Goal: Information Seeking & Learning: Learn about a topic

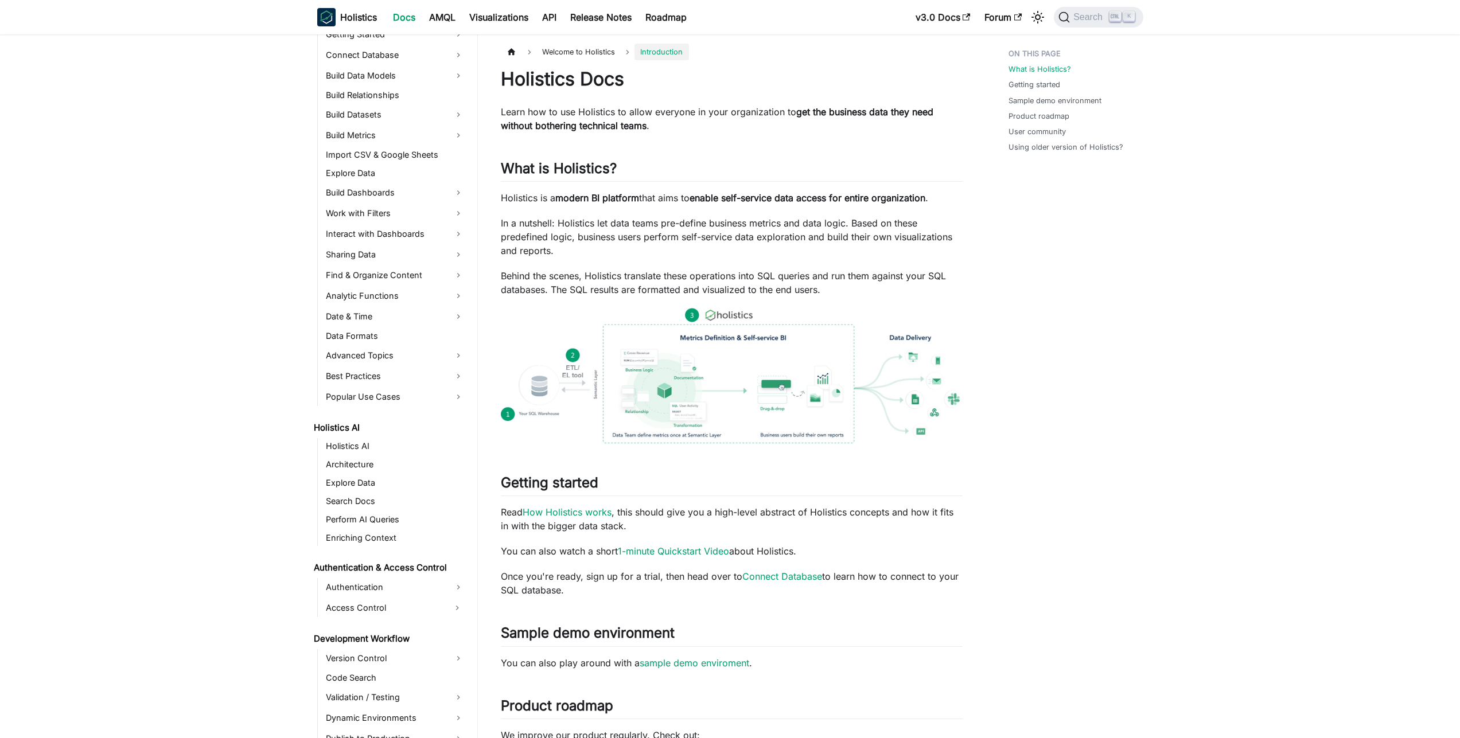
scroll to position [344, 0]
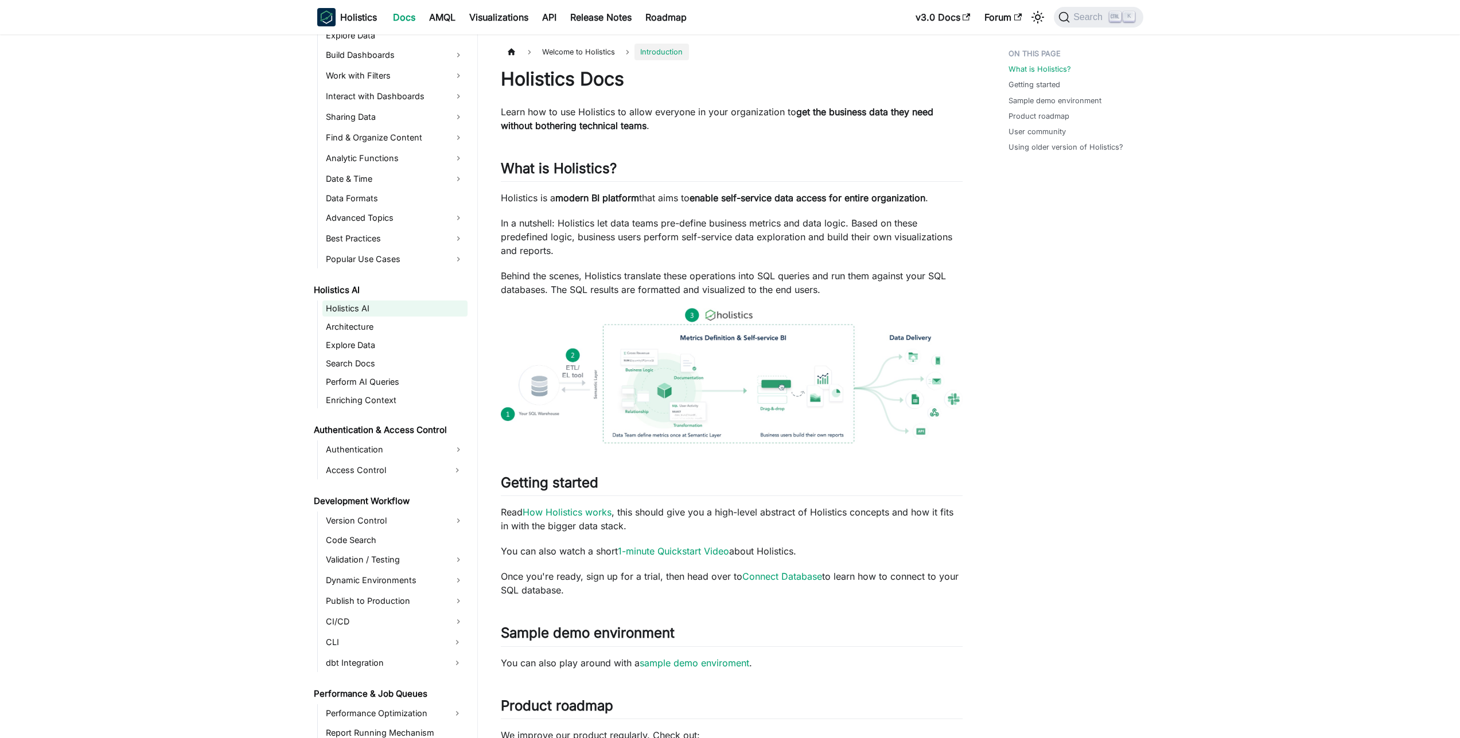
click at [357, 314] on link "Holistics AI" at bounding box center [394, 309] width 145 height 16
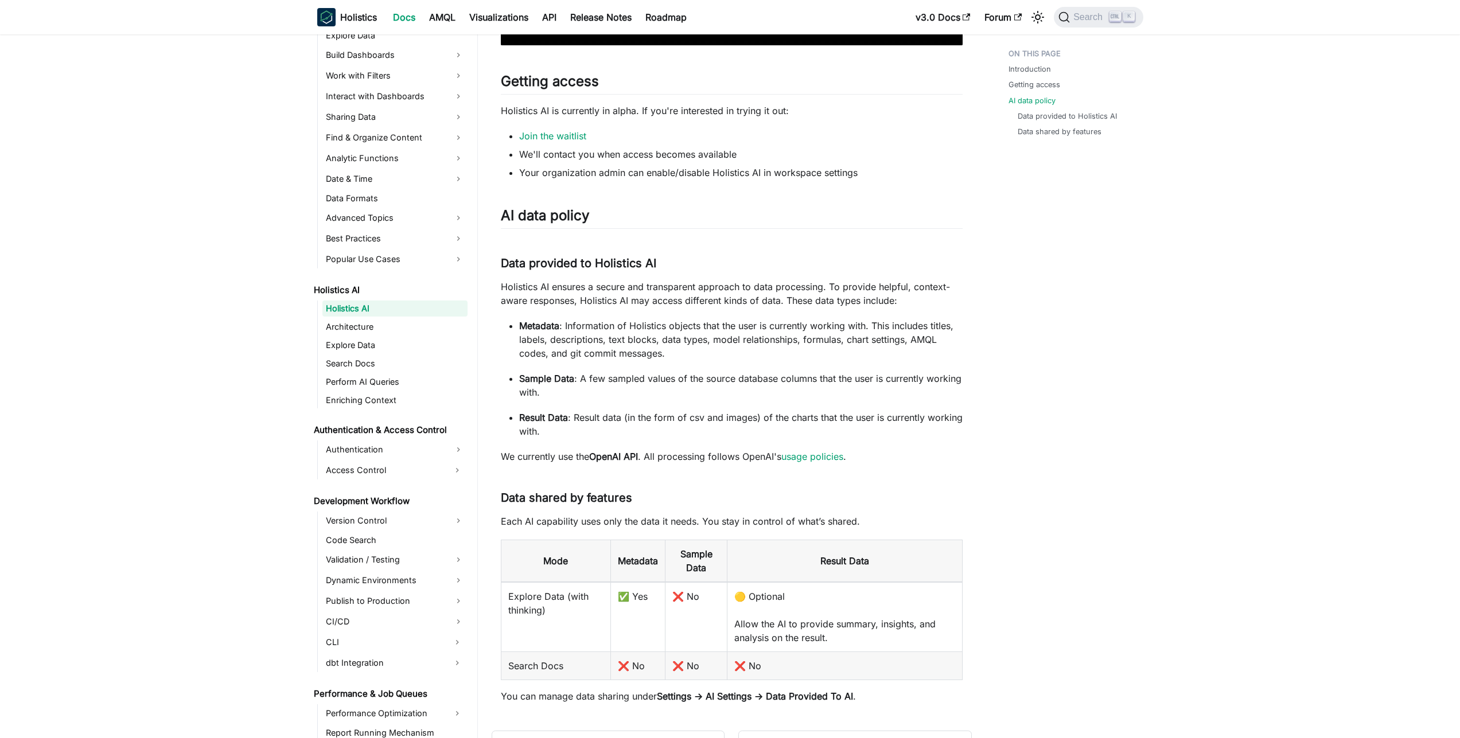
scroll to position [687, 0]
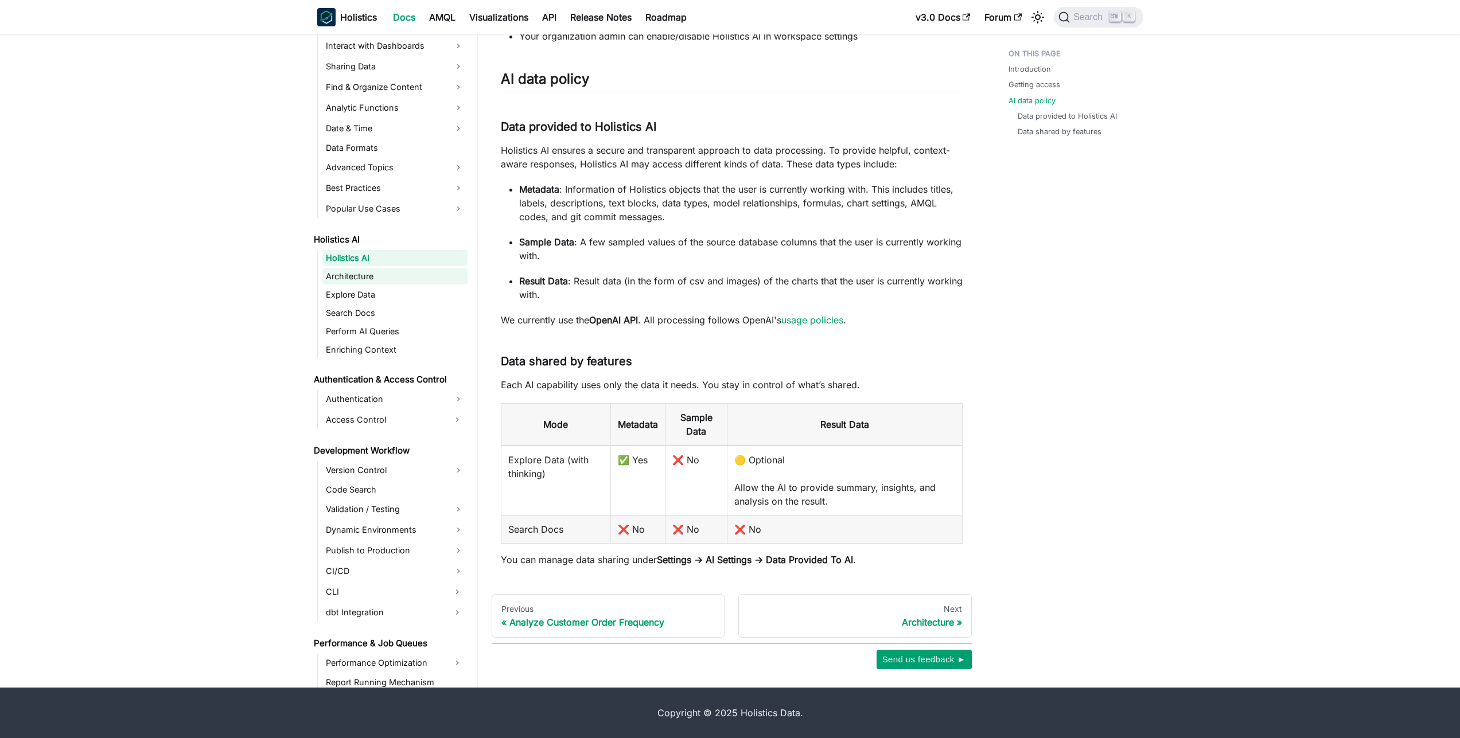
click at [370, 282] on link "Architecture" at bounding box center [394, 276] width 145 height 16
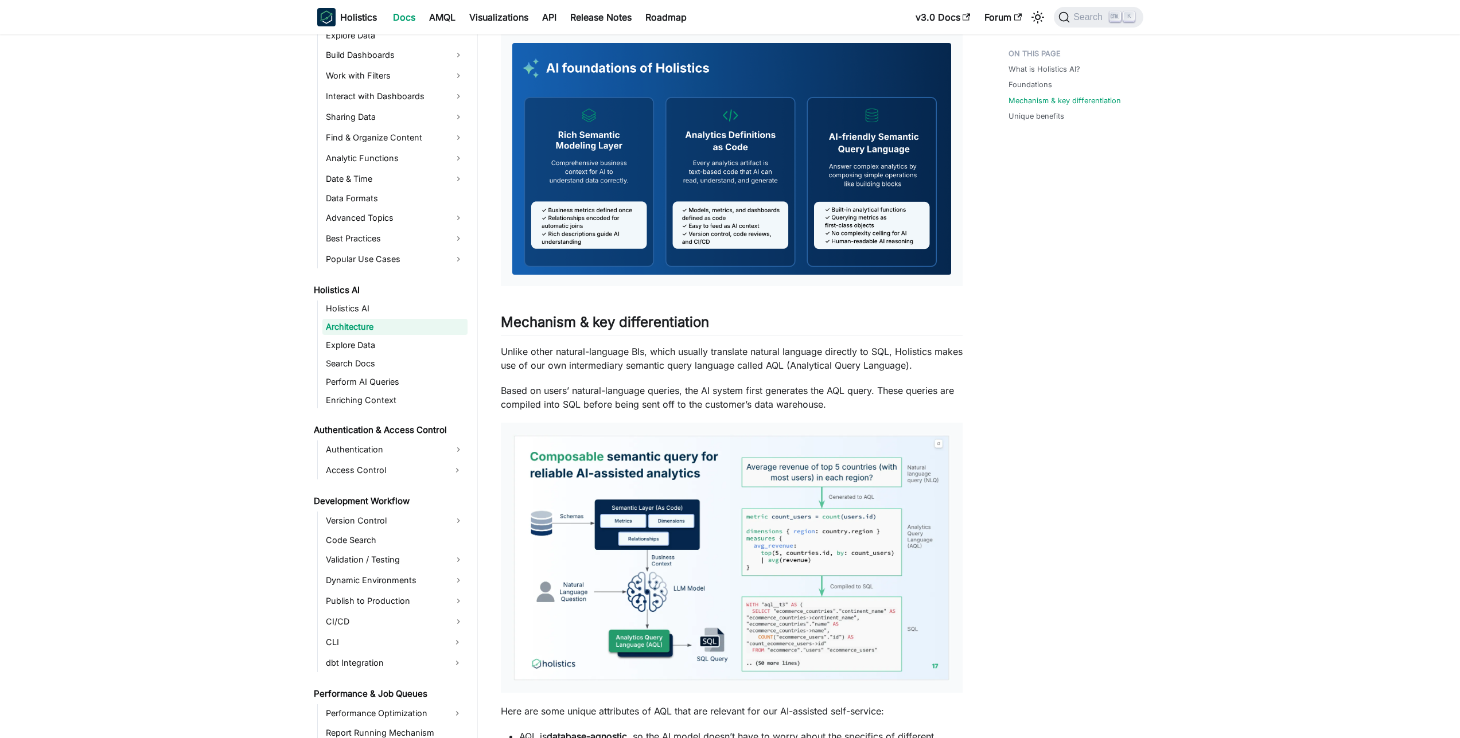
scroll to position [484, 0]
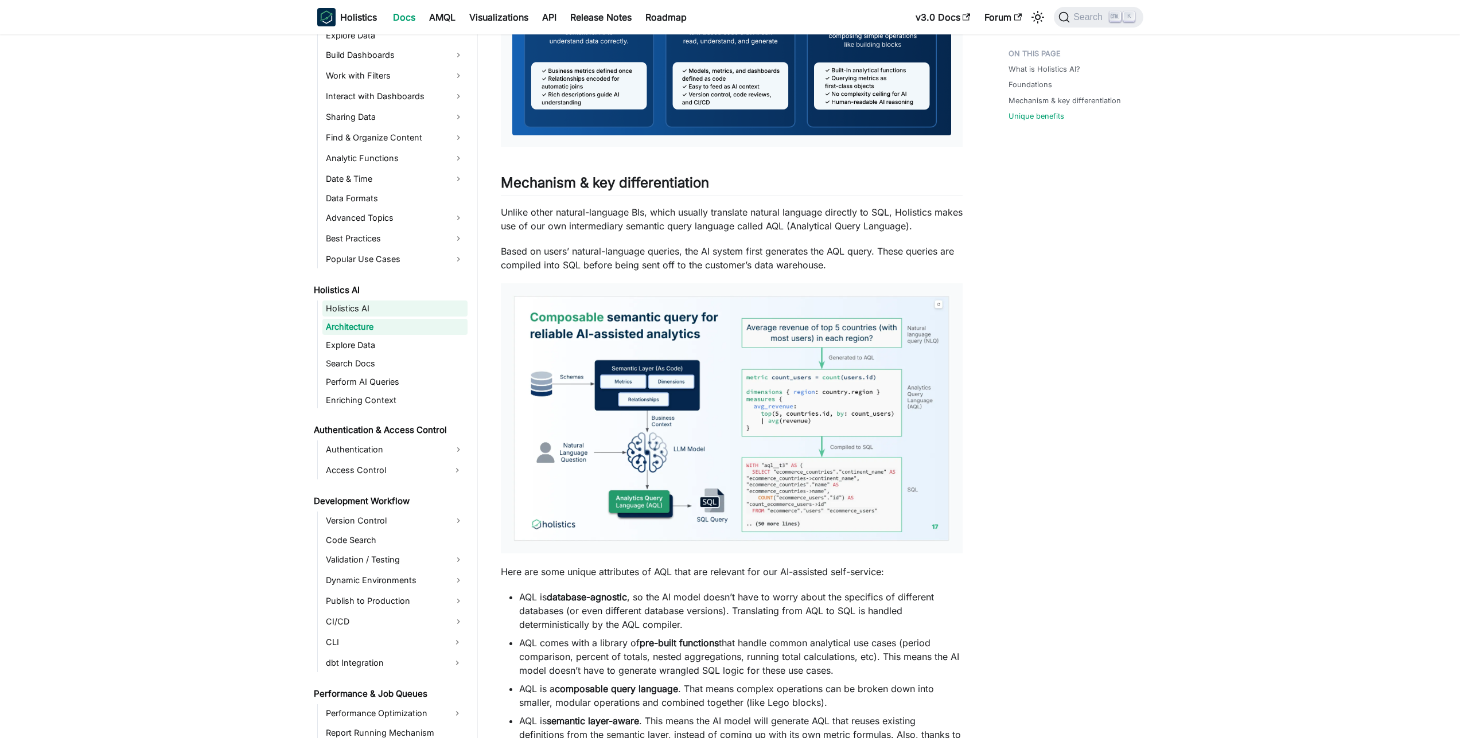
click at [447, 301] on link "Holistics AI" at bounding box center [394, 309] width 145 height 16
